Goal: Find specific page/section: Find specific page/section

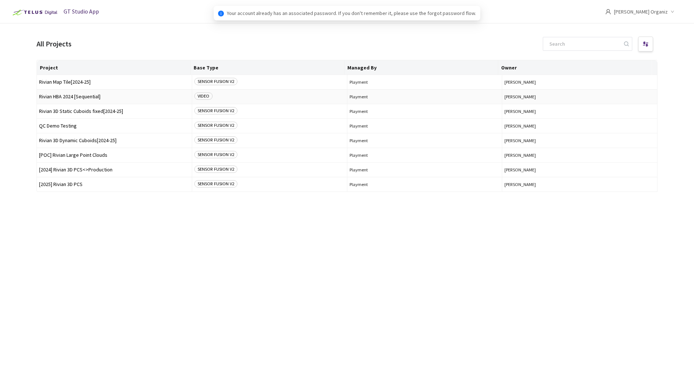
click at [138, 96] on span "Rivian HBA 2024 [Sequential]" at bounding box center [114, 96] width 151 height 5
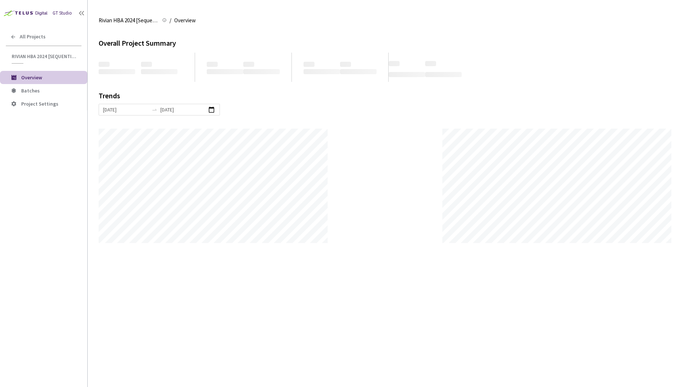
scroll to position [387, 694]
click at [51, 166] on div "GT Studio All Projects Rivian HBA 2024 [Sequential] Rivian HBA 2024 [Sequential…" at bounding box center [43, 182] width 87 height 364
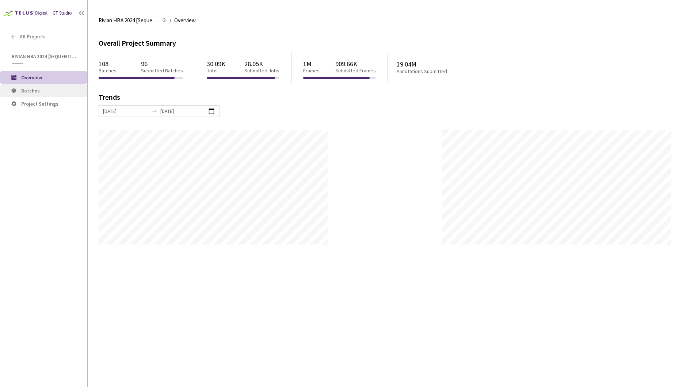
click at [40, 92] on span "Batches" at bounding box center [51, 91] width 60 height 6
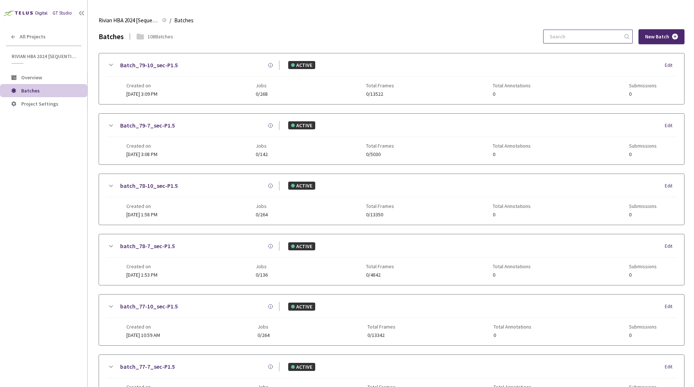
click at [602, 39] on input at bounding box center [584, 36] width 78 height 13
paste input "99127e28-42d9-4672-b532-112ace6516d6"
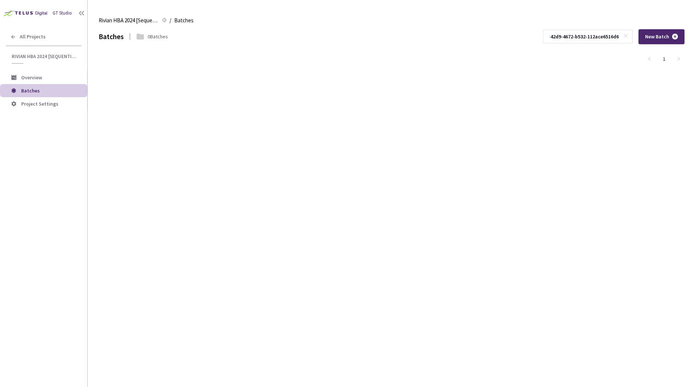
type input "99127e28-42d9-4672-b532-112ace6516d6"
click at [535, 36] on div "Batches 0 Batches 99127e28-42d9-4672-b532-112ace6516d6 New Batch" at bounding box center [392, 36] width 586 height 15
